Goal: Information Seeking & Learning: Learn about a topic

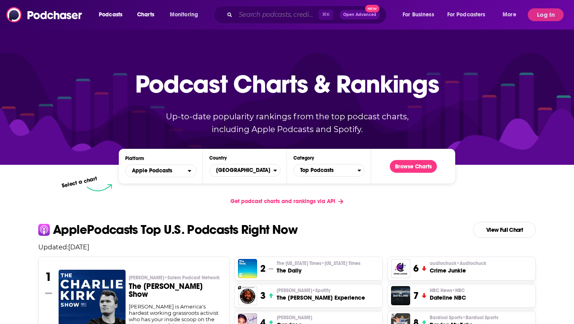
click at [244, 16] on input "Search podcasts, credits, & more..." at bounding box center [277, 14] width 83 height 13
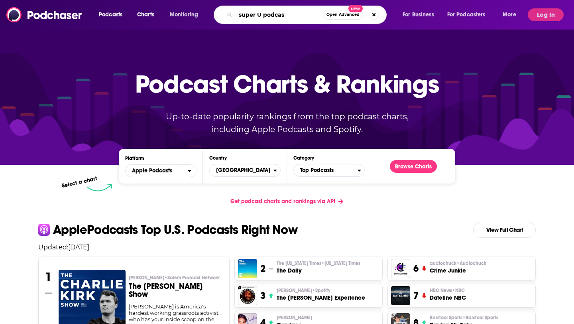
type input "super U podcast"
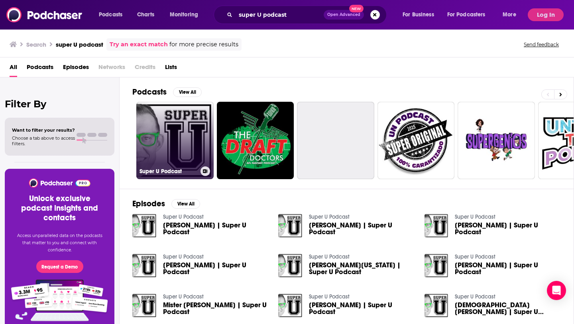
click at [185, 133] on link "Super U Podcast" at bounding box center [174, 140] width 77 height 77
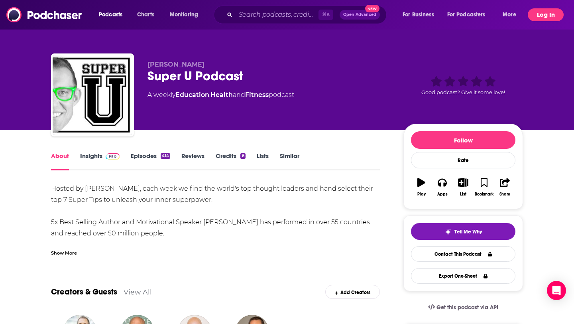
click at [549, 14] on button "Log In" at bounding box center [546, 14] width 36 height 13
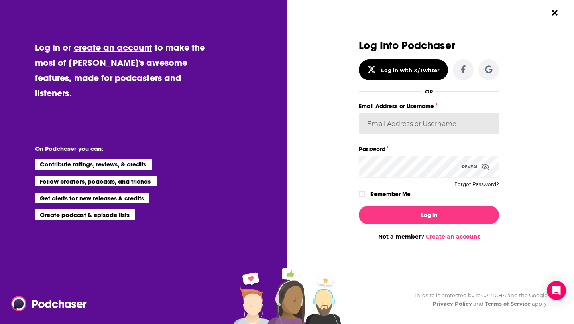
click at [399, 116] on input "Email Address or Username" at bounding box center [429, 124] width 140 height 22
click at [382, 120] on input "[EMAIL_ADDRESS][DOMAIN_NAME]" at bounding box center [429, 124] width 140 height 22
paste input "autumncom"
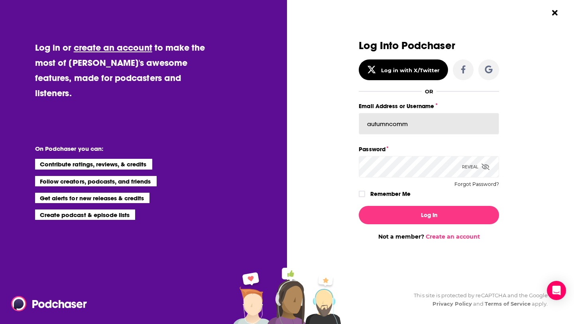
type input "autumncomm"
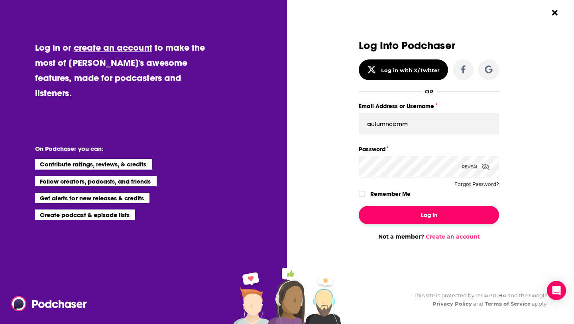
click at [390, 212] on button "Log In" at bounding box center [429, 215] width 140 height 18
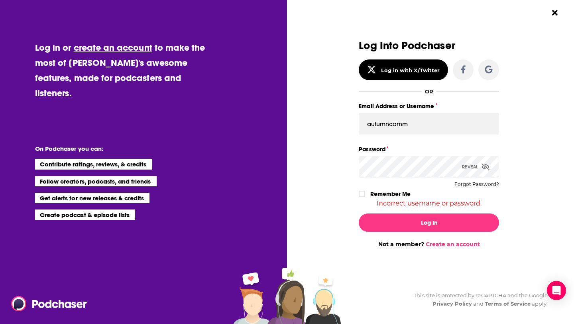
click at [469, 164] on div "Reveal" at bounding box center [476, 167] width 28 height 22
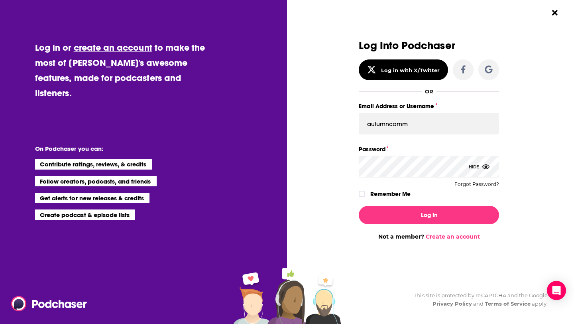
click at [359, 206] on button "Log In" at bounding box center [429, 215] width 140 height 18
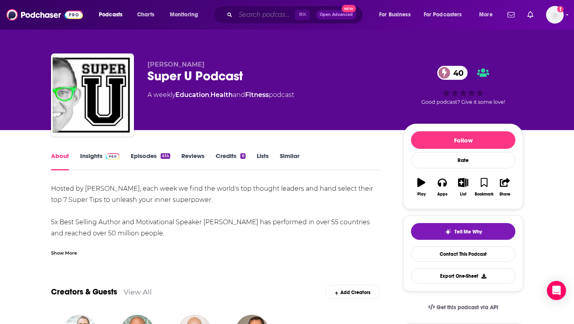
click at [242, 20] on input "Search podcasts, credits, & more..." at bounding box center [265, 14] width 59 height 13
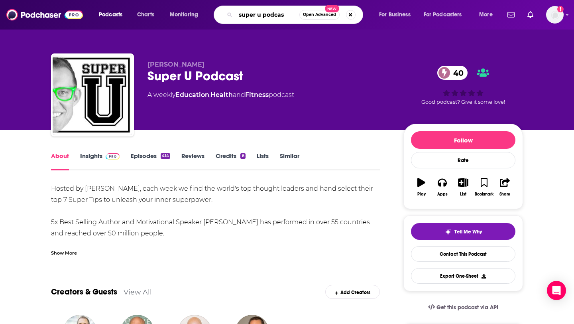
type input "super u podcast"
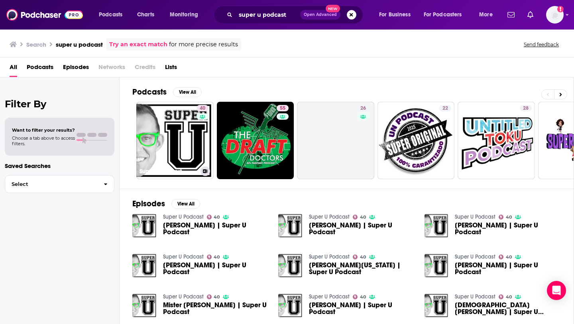
click at [186, 127] on link "40 Super U Podcast" at bounding box center [174, 140] width 77 height 77
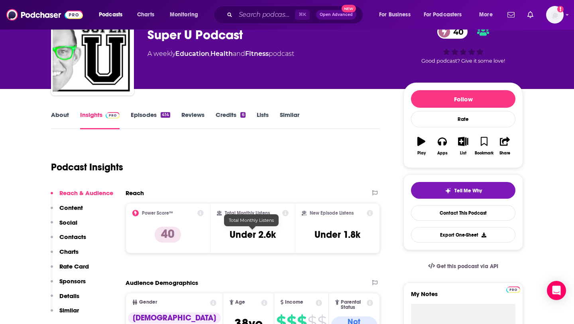
scroll to position [48, 0]
